Goal: Navigation & Orientation: Understand site structure

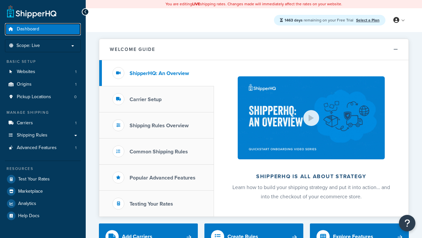
click at [28, 29] on span "Dashboard" at bounding box center [28, 29] width 22 height 6
click at [399, 20] on icon at bounding box center [397, 20] width 6 height 6
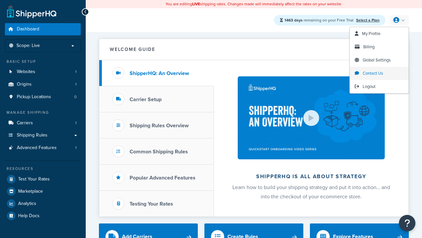
click at [379, 73] on span "Contact Us" at bounding box center [373, 73] width 20 height 6
